Goal: Transaction & Acquisition: Purchase product/service

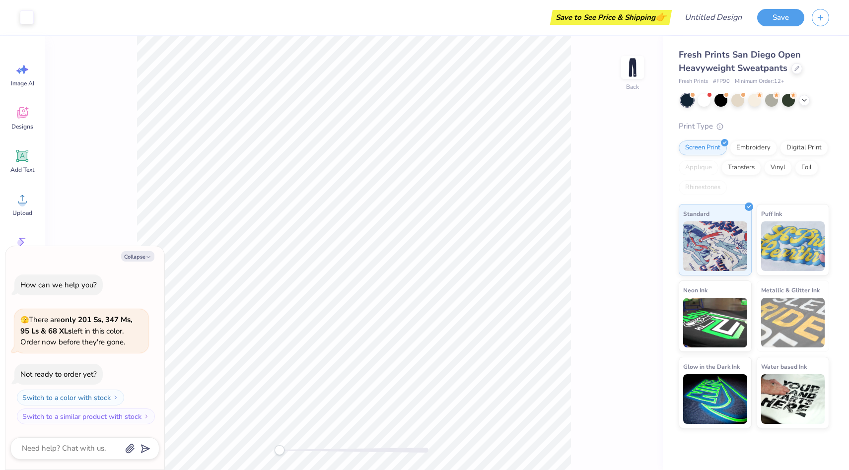
click at [77, 210] on div "Back" at bounding box center [354, 253] width 618 height 434
click at [140, 255] on button "Collapse" at bounding box center [137, 256] width 33 height 10
type textarea "x"
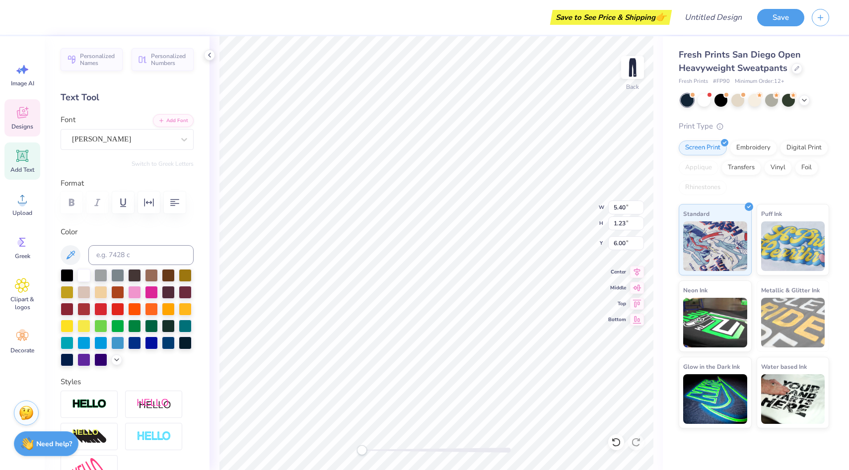
click at [587, 16] on div "Save to See Price & Shipping 👉" at bounding box center [610, 17] width 117 height 15
click at [653, 19] on div "Save to See Price & Shipping 👉" at bounding box center [610, 17] width 117 height 15
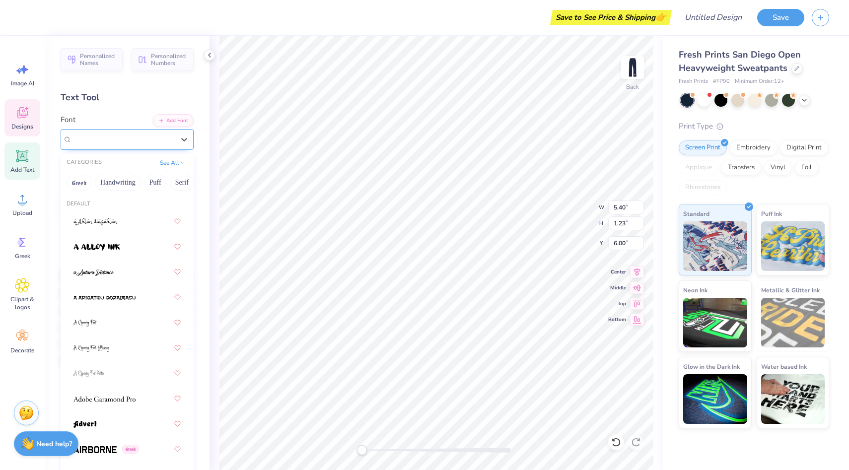
click at [92, 131] on div "[PERSON_NAME]" at bounding box center [127, 139] width 133 height 21
click at [100, 240] on div at bounding box center [126, 247] width 107 height 18
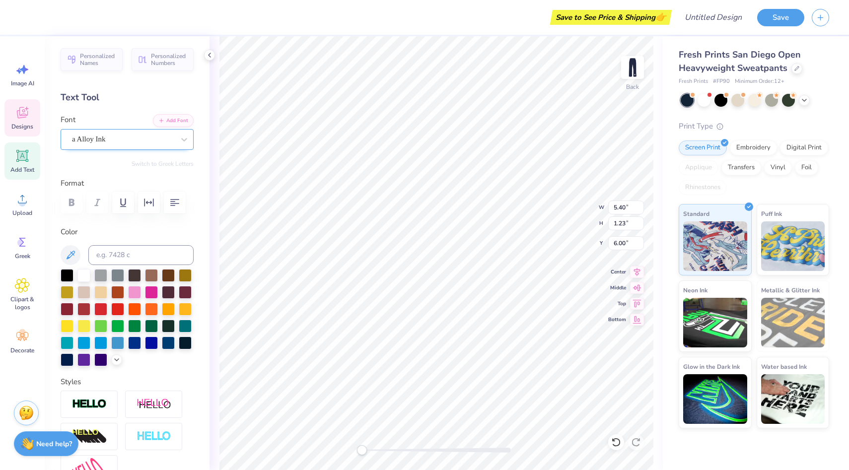
click at [89, 146] on div "a Alloy Ink" at bounding box center [127, 139] width 133 height 21
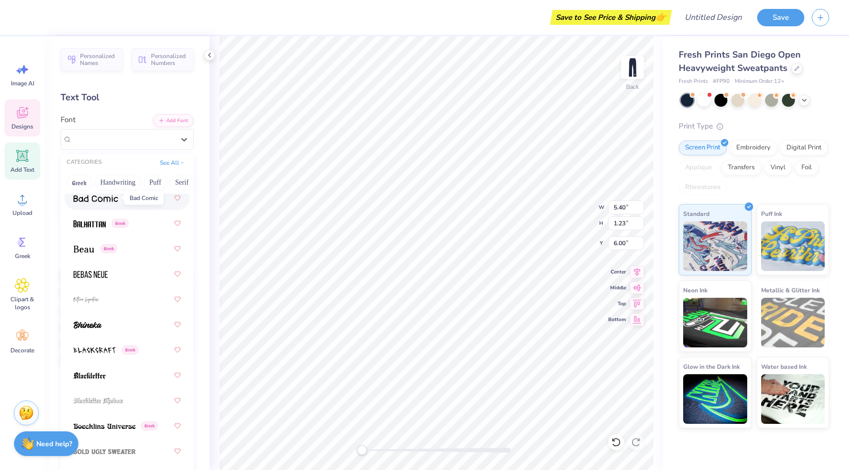
scroll to position [608, 0]
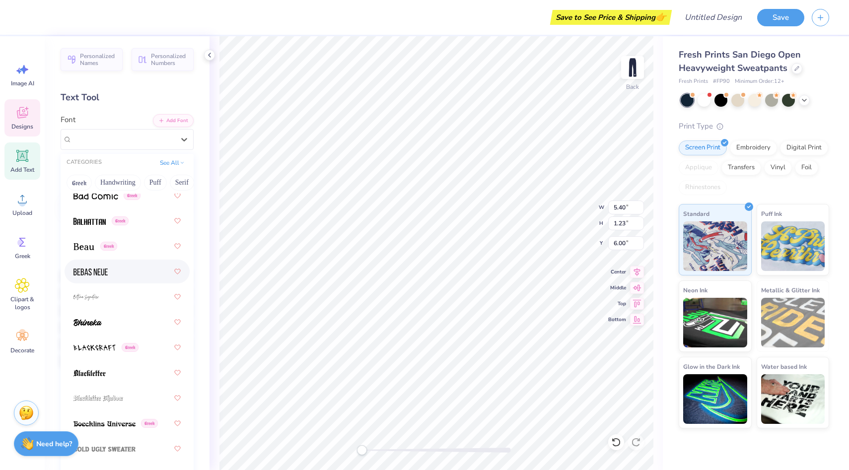
click at [108, 267] on div at bounding box center [126, 272] width 107 height 18
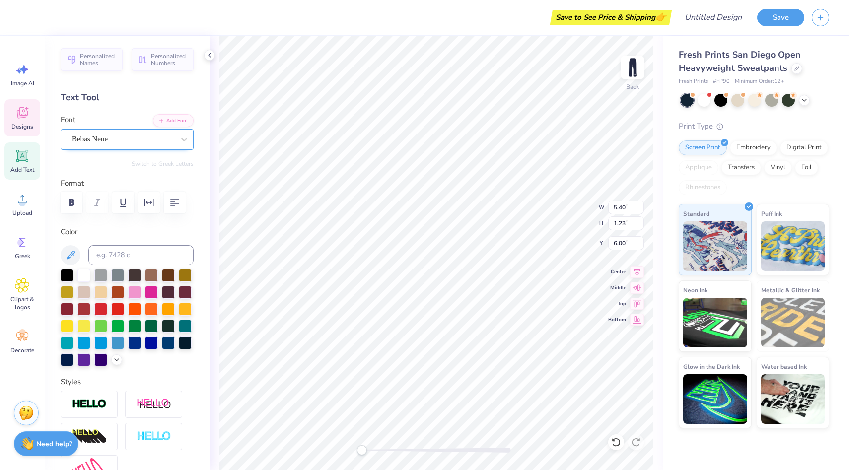
click at [99, 139] on div "Bebas Neue" at bounding box center [123, 139] width 104 height 15
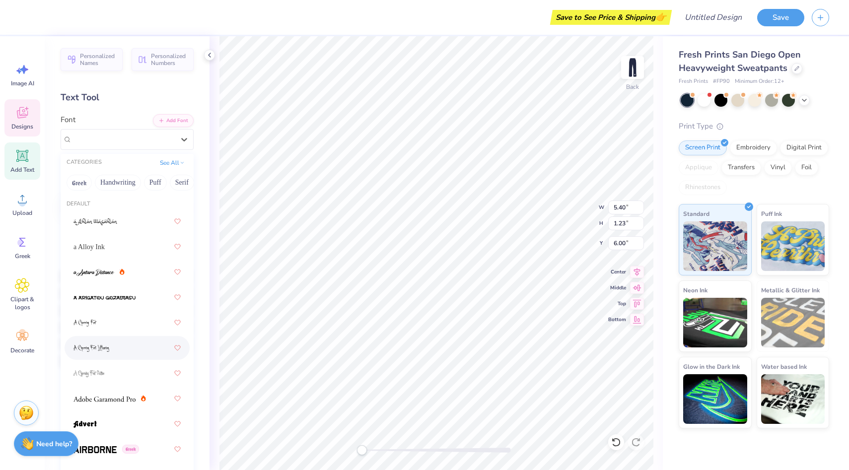
scroll to position [93, 0]
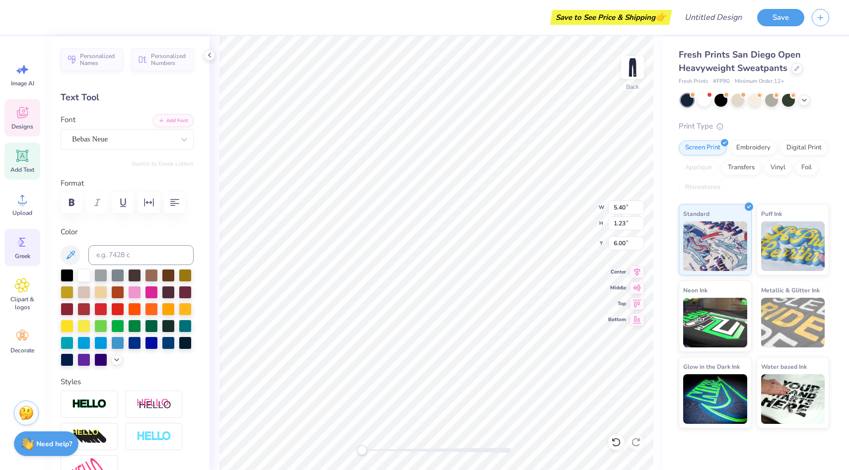
click at [23, 250] on div "Greek" at bounding box center [22, 247] width 36 height 37
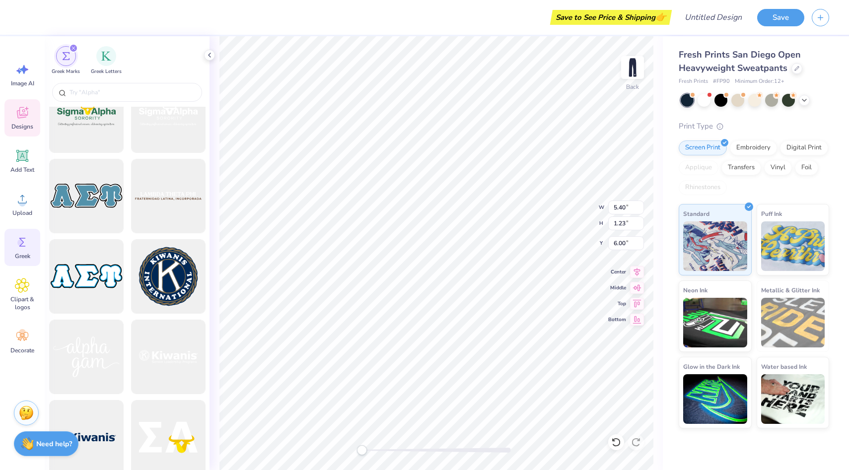
scroll to position [5461, 0]
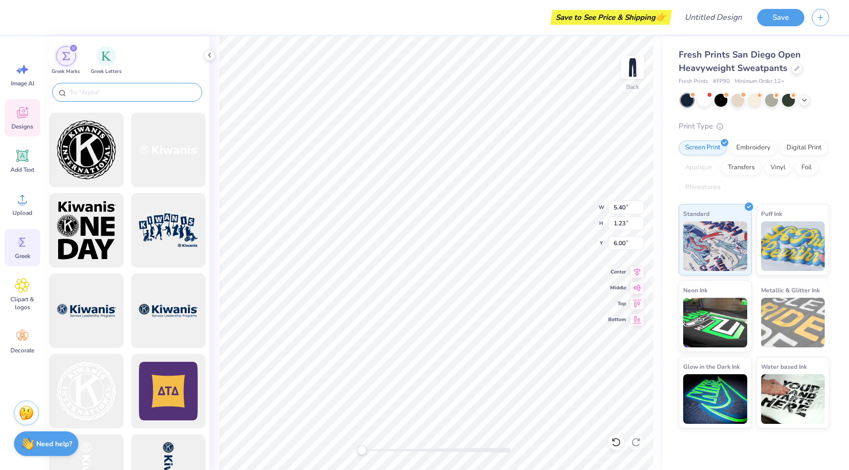
click at [92, 91] on input "text" at bounding box center [131, 92] width 127 height 10
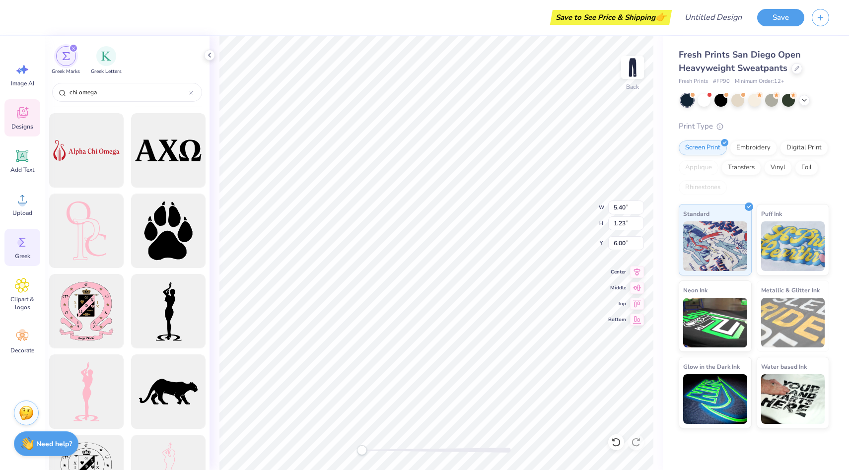
scroll to position [2128, 0]
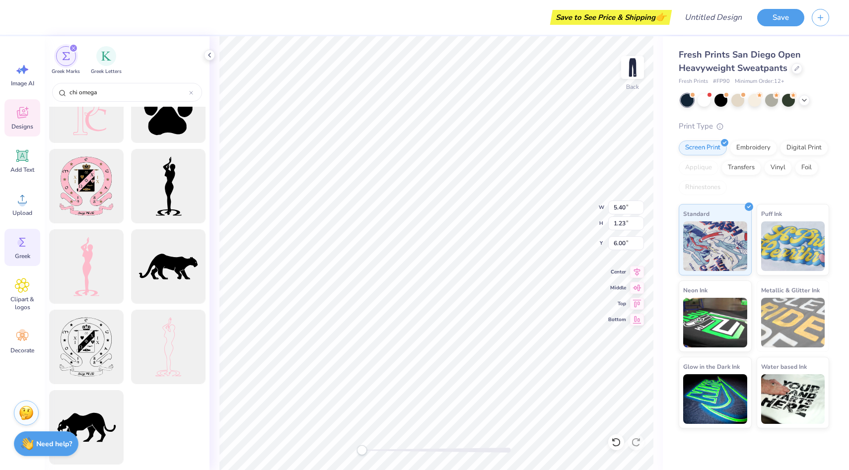
drag, startPoint x: 107, startPoint y: 91, endPoint x: 53, endPoint y: 86, distance: 53.9
click at [54, 87] on div "chi omega" at bounding box center [127, 92] width 150 height 19
type input "chi omega"
click at [105, 59] on img "filter for Greek Letters" at bounding box center [106, 55] width 10 height 10
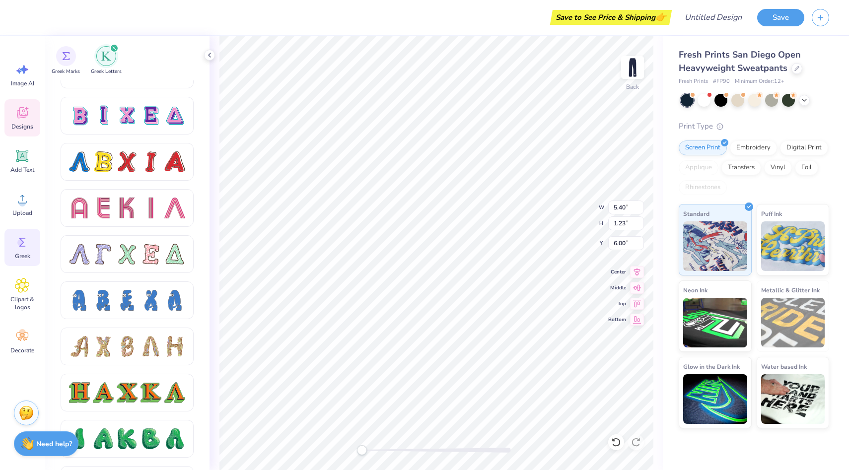
scroll to position [822, 0]
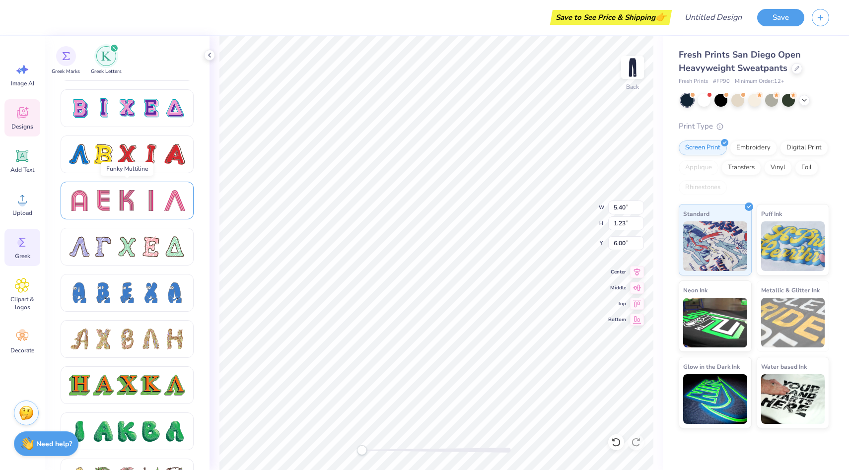
click at [115, 197] on div at bounding box center [127, 200] width 116 height 21
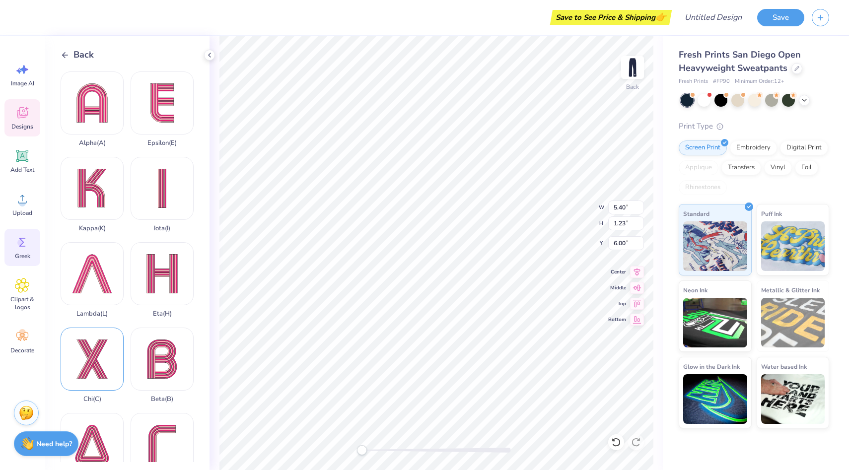
click at [93, 360] on div "Chi ( C )" at bounding box center [92, 365] width 63 height 75
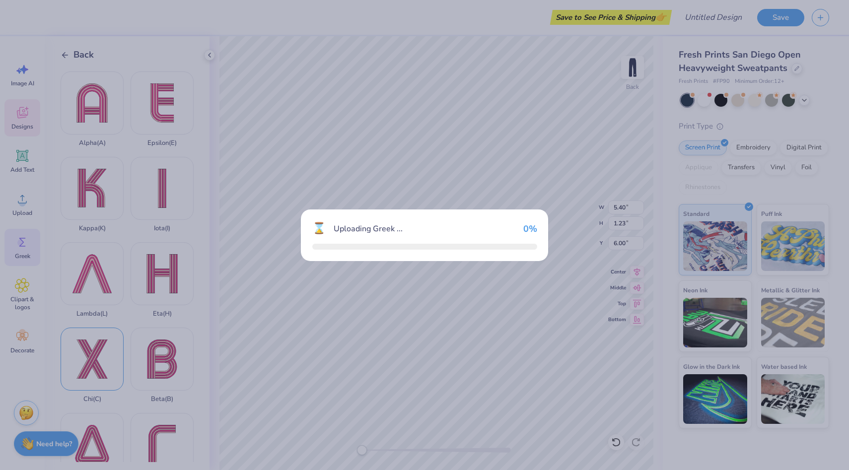
type input "7.18"
type input "9.11"
type input "22.44"
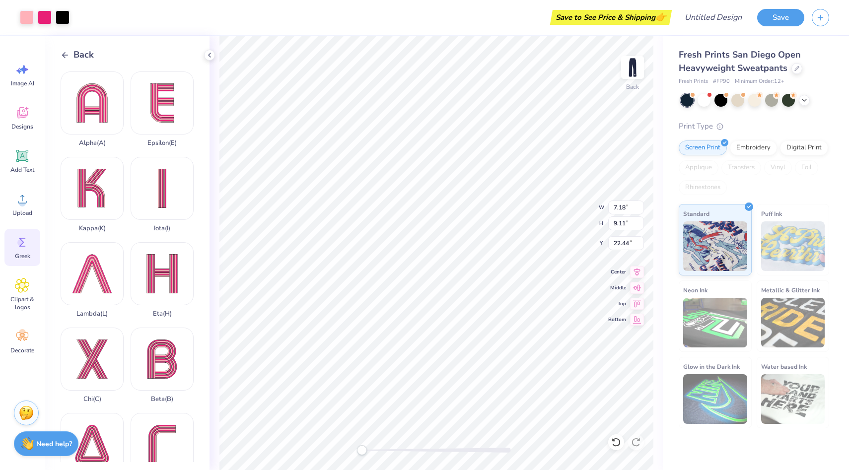
click at [28, 27] on div "Art colors" at bounding box center [34, 17] width 69 height 35
click at [25, 21] on div at bounding box center [27, 16] width 14 height 14
